Goal: Transaction & Acquisition: Purchase product/service

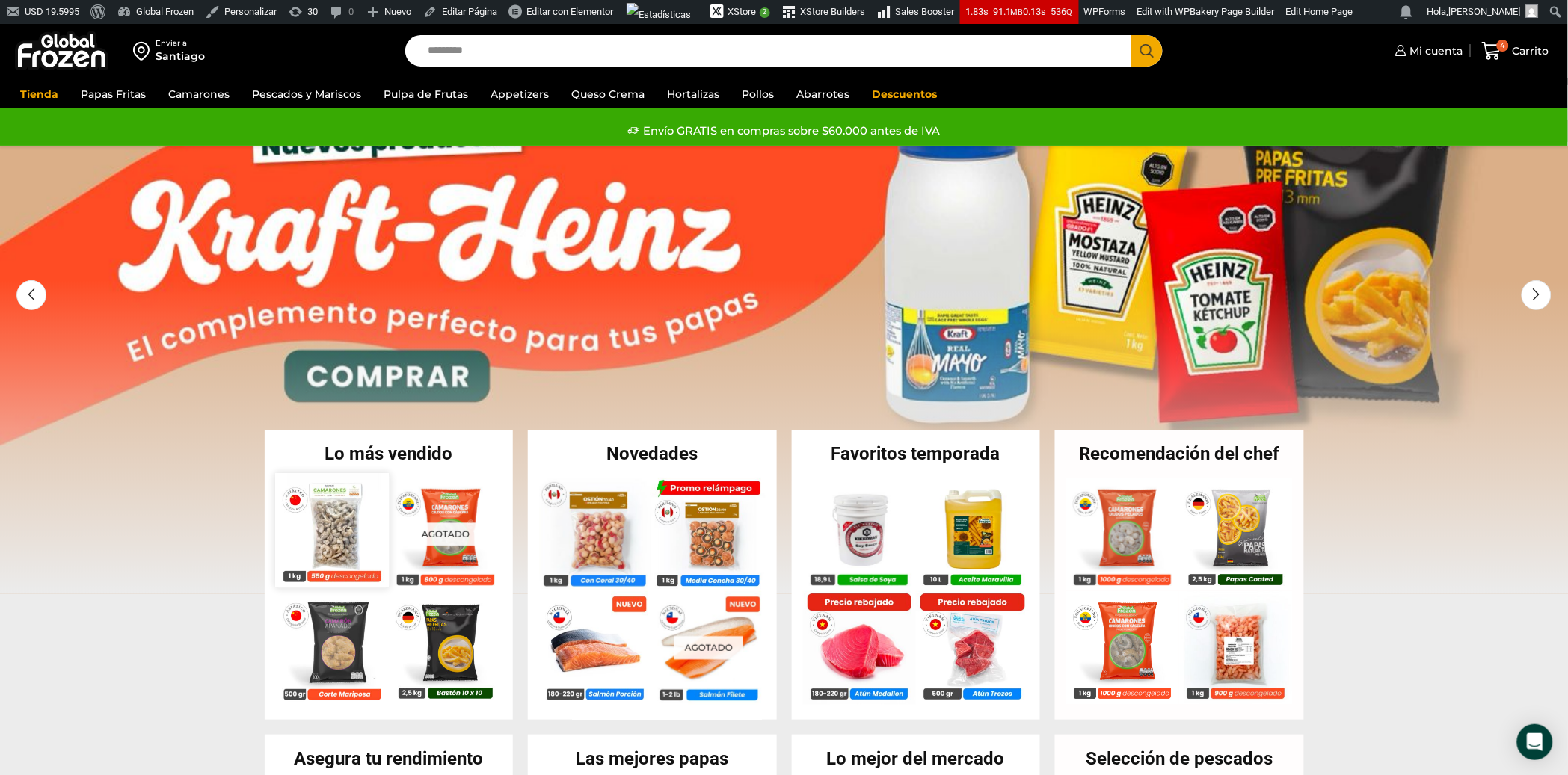
click at [335, 513] on img at bounding box center [332, 530] width 114 height 114
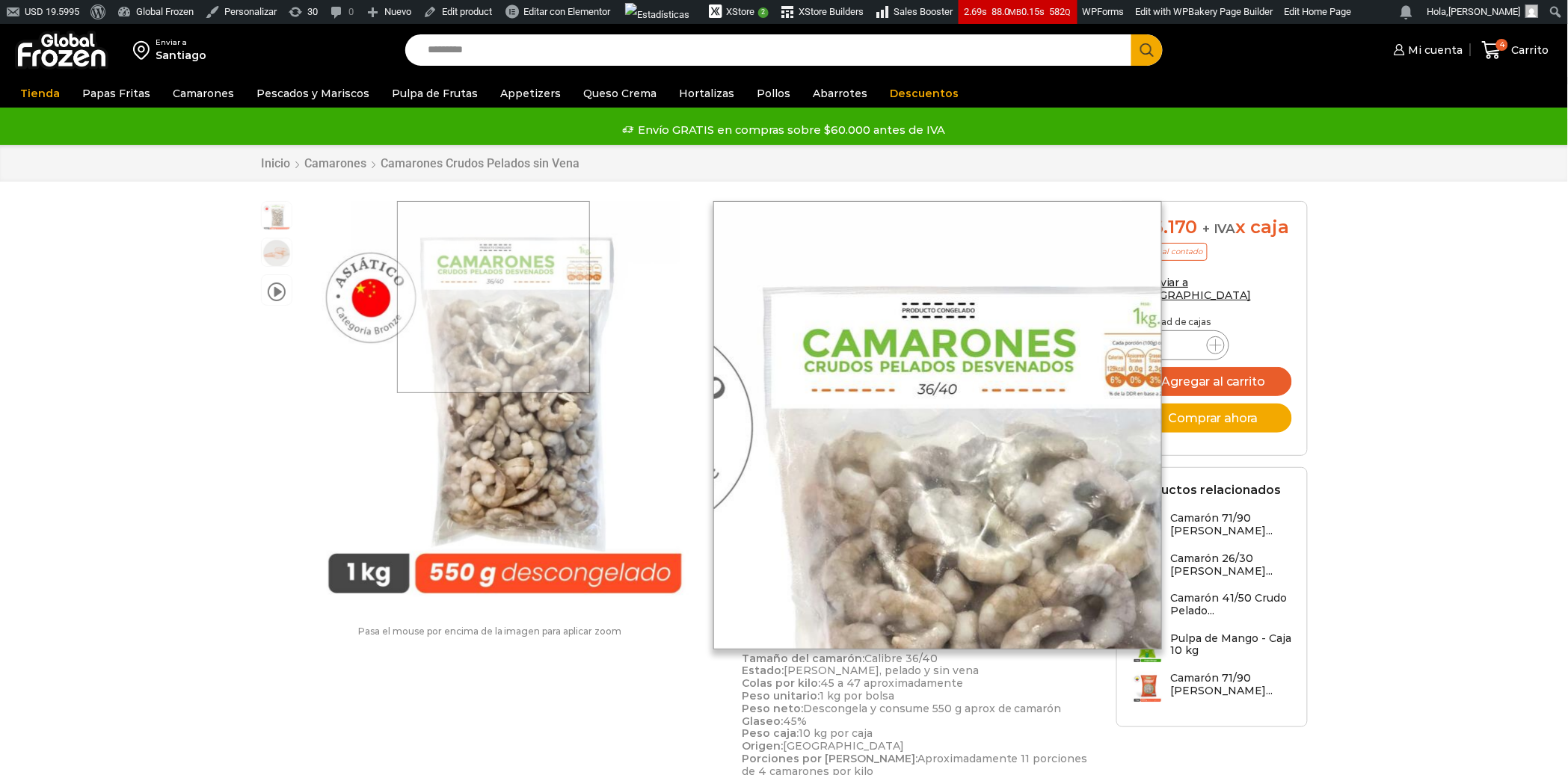
scroll to position [1, 0]
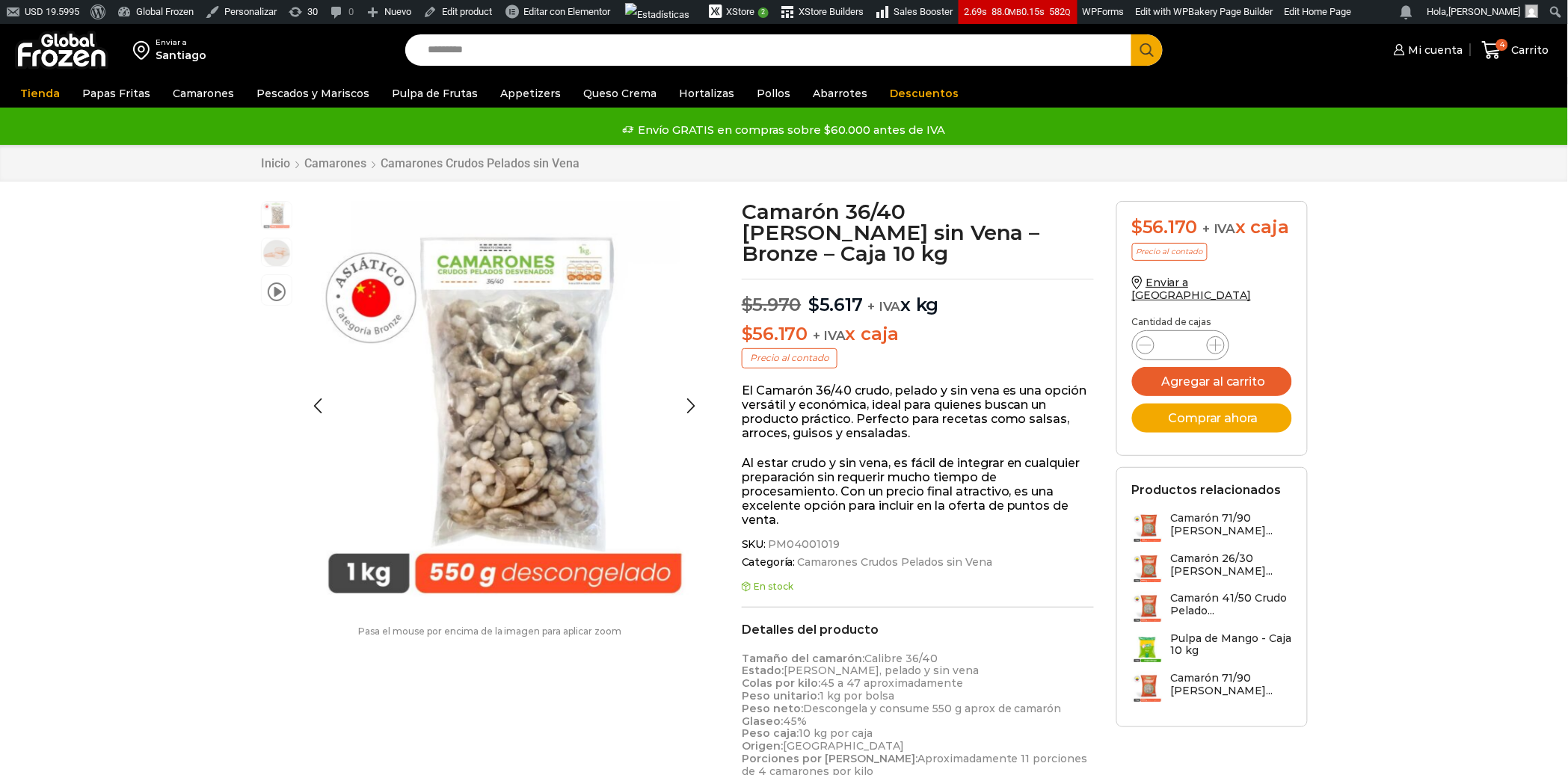
click at [281, 216] on img at bounding box center [277, 215] width 30 height 30
click at [281, 252] on img at bounding box center [277, 251] width 30 height 30
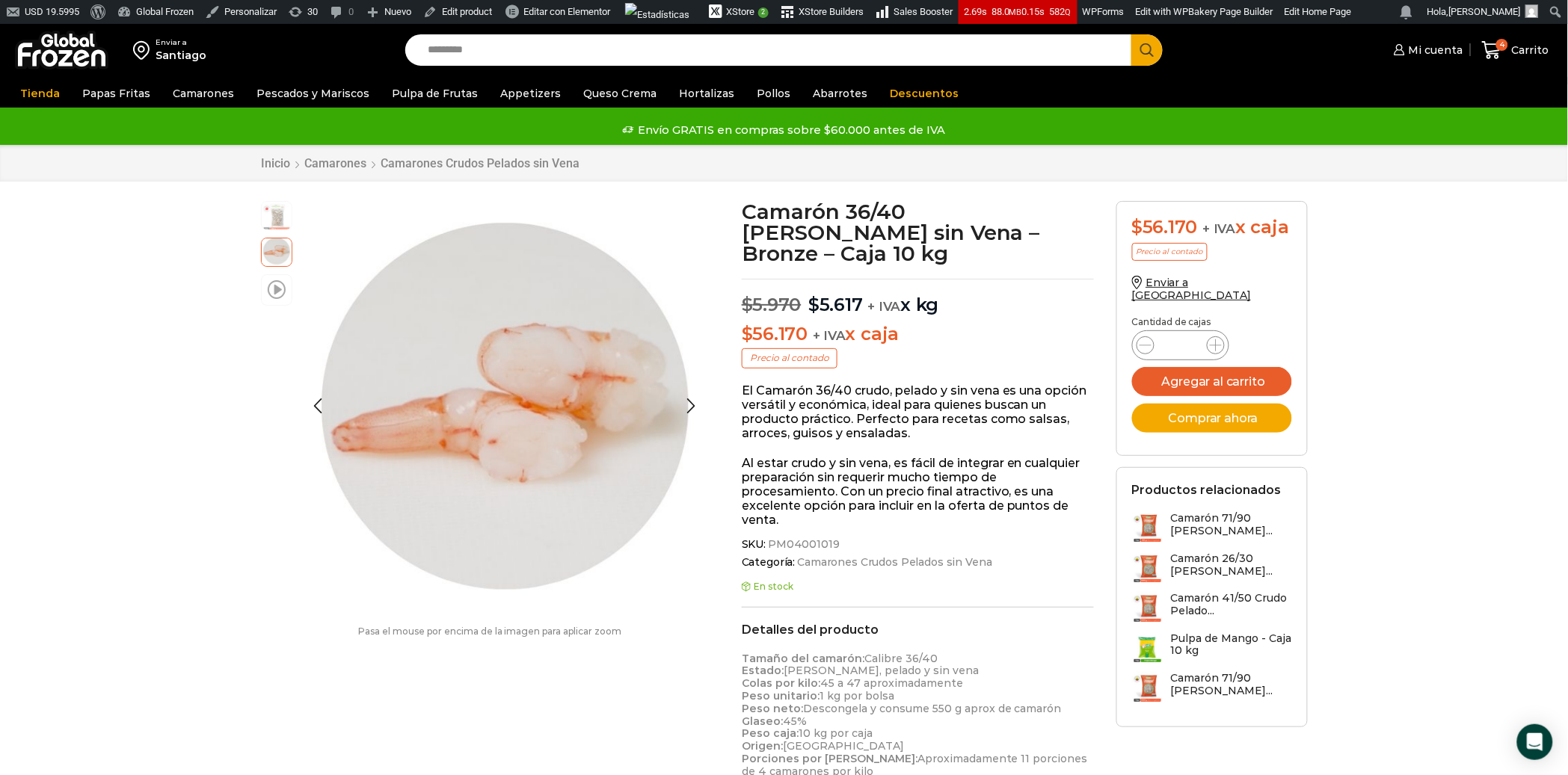
click at [282, 294] on span at bounding box center [277, 289] width 18 height 21
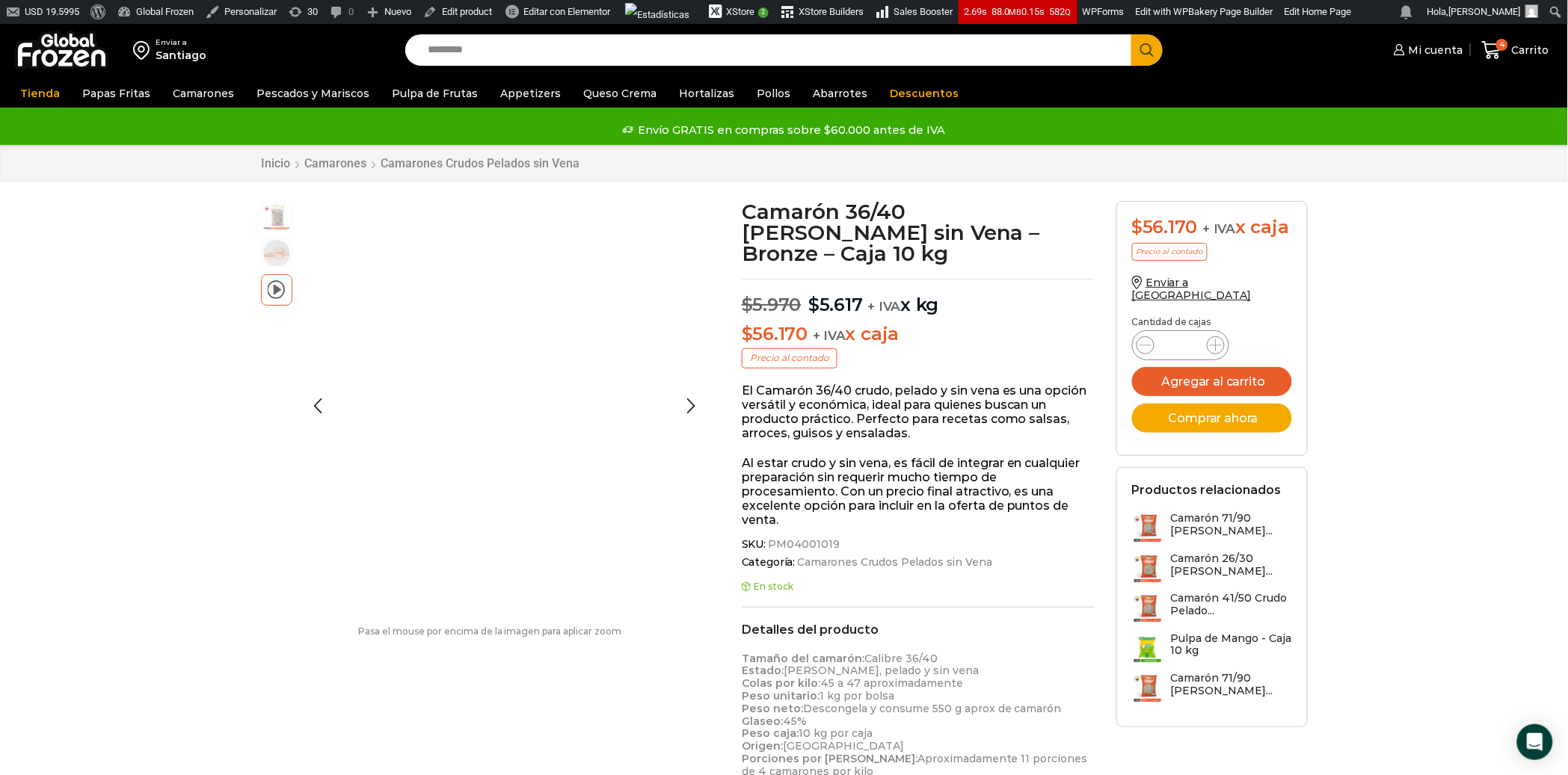
click at [277, 290] on span at bounding box center [277, 289] width 18 height 21
